Goal: Transaction & Acquisition: Purchase product/service

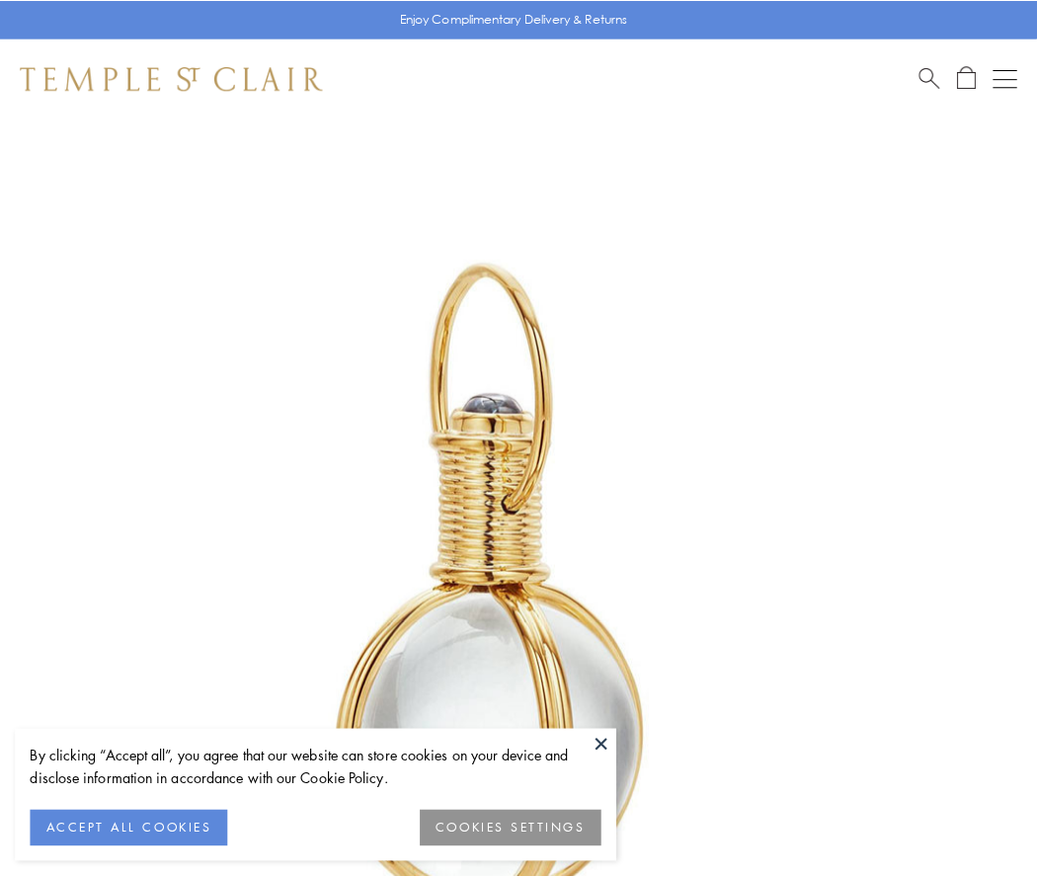
scroll to position [515, 0]
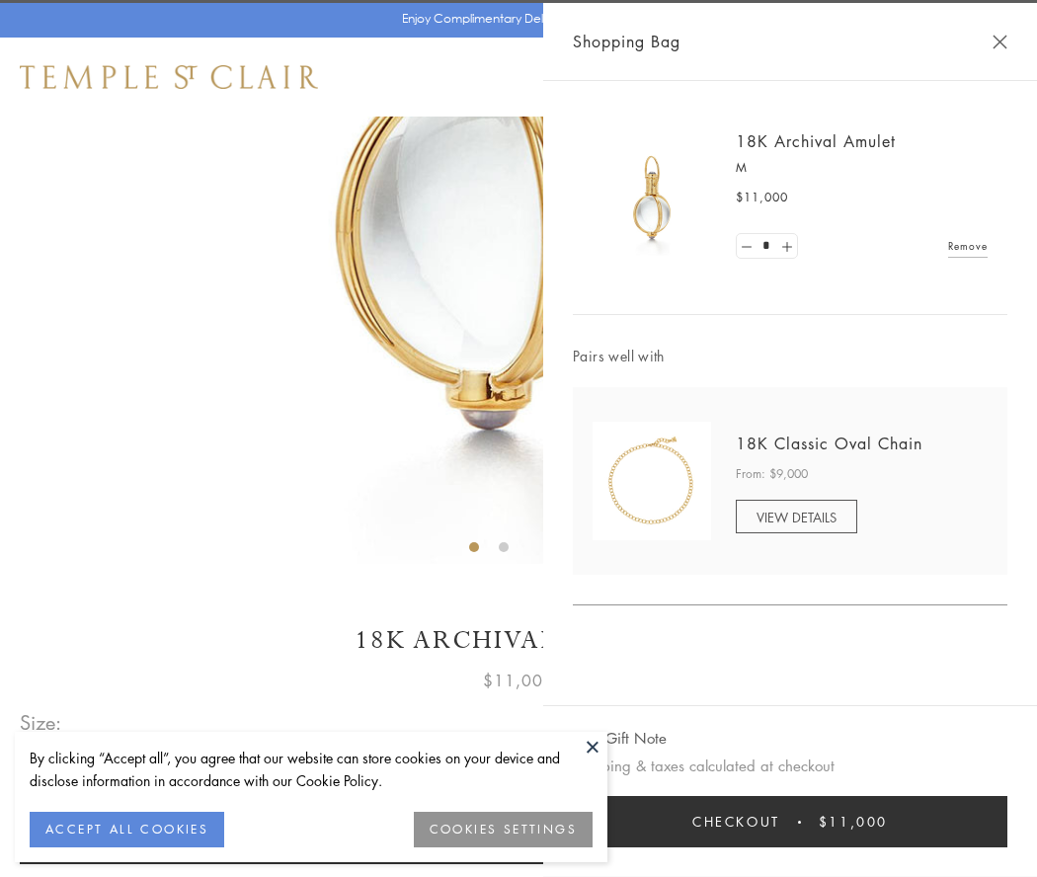
click at [790, 821] on button "Checkout $11,000" at bounding box center [790, 821] width 434 height 51
